Goal: Download file/media

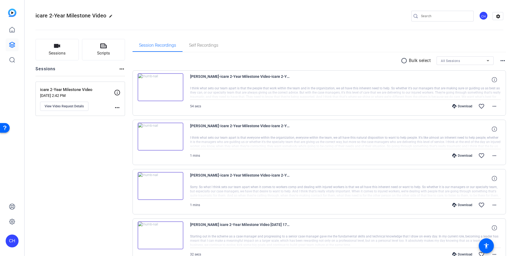
click at [404, 60] on mat-icon "radio_button_unchecked" at bounding box center [405, 61] width 8 height 6
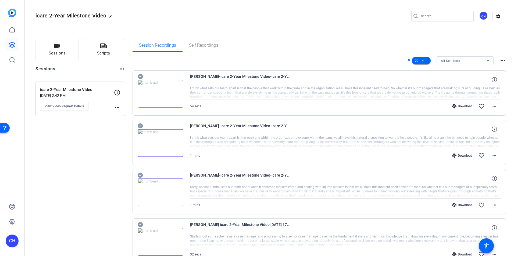
click at [499, 58] on mat-icon "more_horiz" at bounding box center [502, 61] width 6 height 6
click at [498, 58] on div at bounding box center [257, 128] width 514 height 256
click at [421, 61] on icon at bounding box center [422, 61] width 3 height 7
click at [426, 91] on span "Download MP4" at bounding box center [427, 89] width 28 height 6
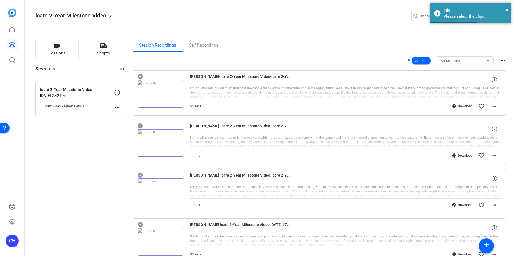
click at [328, 100] on mat-divider at bounding box center [345, 100] width 311 height 0
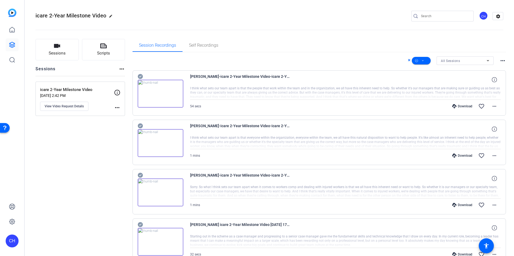
click at [138, 76] on icon at bounding box center [140, 76] width 5 height 5
click at [141, 79] on icon at bounding box center [140, 76] width 5 height 5
click at [139, 176] on icon at bounding box center [140, 175] width 5 height 6
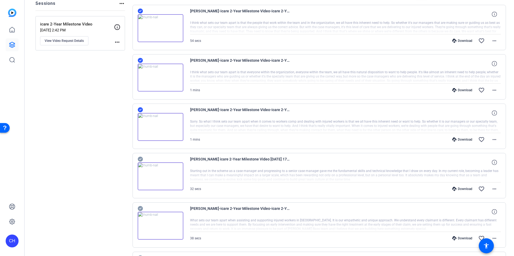
scroll to position [66, 0]
click at [141, 13] on icon at bounding box center [140, 10] width 5 height 5
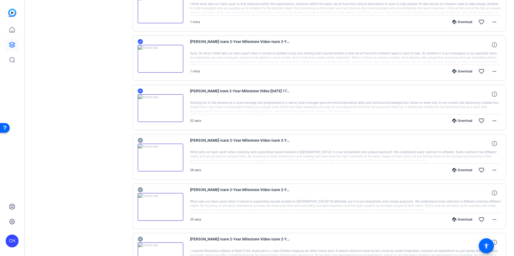
scroll to position [134, 0]
click at [141, 138] on icon at bounding box center [140, 140] width 5 height 6
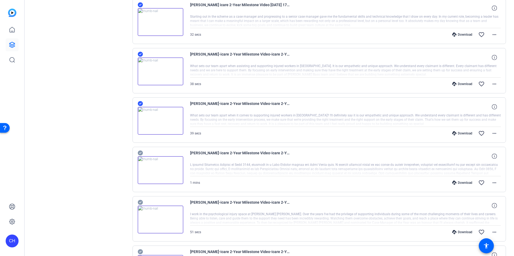
scroll to position [220, 0]
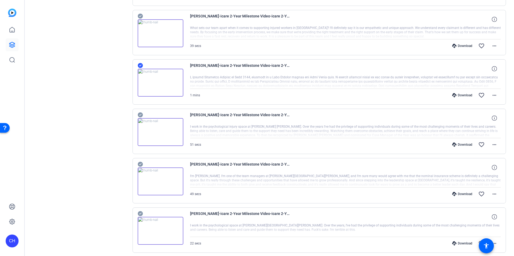
scroll to position [309, 0]
click at [142, 161] on icon at bounding box center [140, 163] width 5 height 6
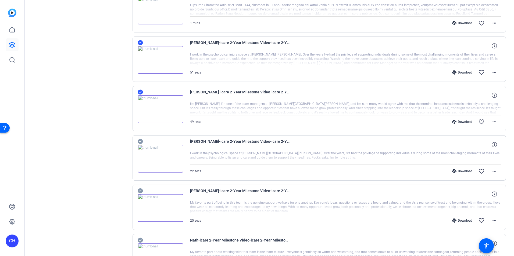
scroll to position [381, 0]
click at [141, 191] on icon at bounding box center [140, 190] width 5 height 6
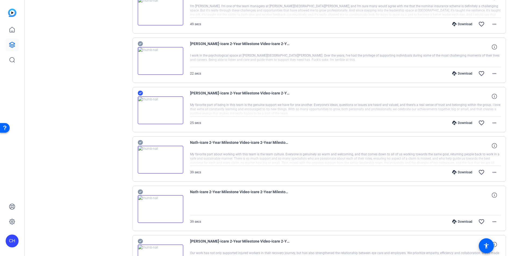
scroll to position [483, 0]
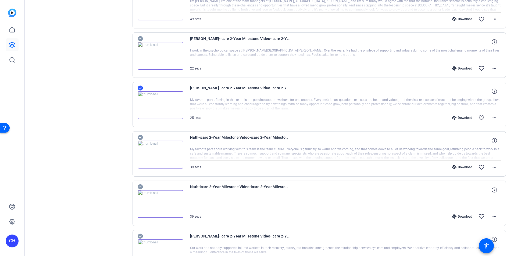
click at [142, 135] on icon at bounding box center [140, 137] width 5 height 6
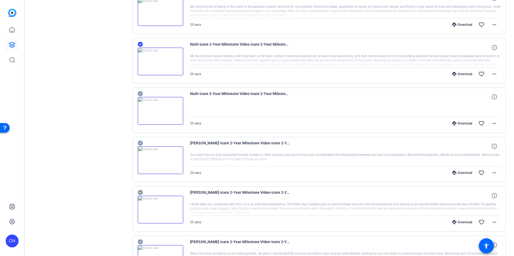
scroll to position [577, 0]
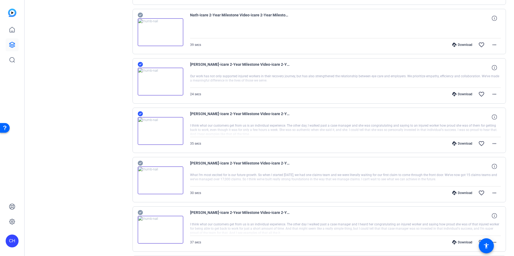
scroll to position [655, 0]
click at [144, 164] on div at bounding box center [161, 177] width 46 height 34
click at [142, 160] on div "[PERSON_NAME]-icare 2-Year Milestone Video-icare 2-Year Milestone Video-1755039…" at bounding box center [320, 179] width 374 height 45
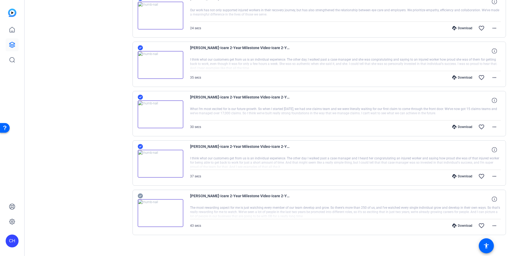
scroll to position [721, 0]
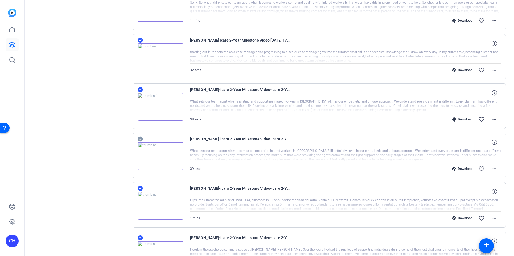
scroll to position [0, 0]
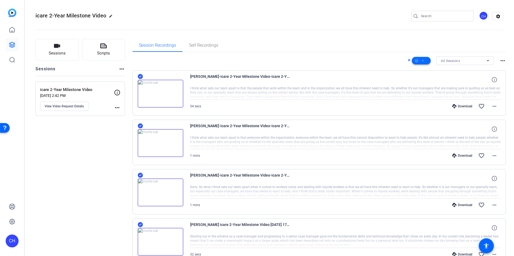
click at [421, 62] on icon at bounding box center [422, 61] width 3 height 7
click at [422, 92] on span "Download MP4" at bounding box center [427, 89] width 28 height 6
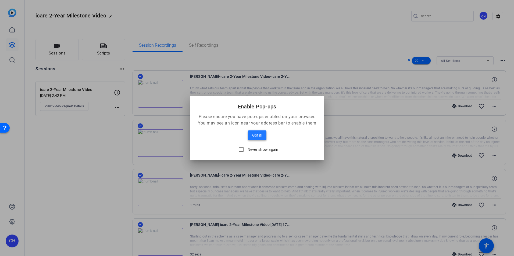
click at [256, 134] on span "Got it!" at bounding box center [257, 135] width 10 height 6
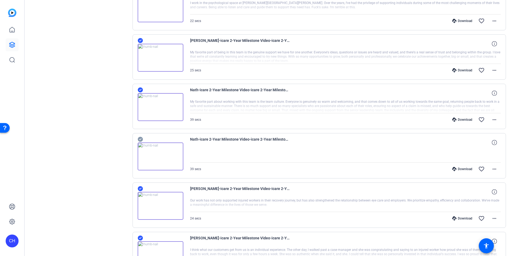
scroll to position [724, 0]
